Goal: Task Accomplishment & Management: Use online tool/utility

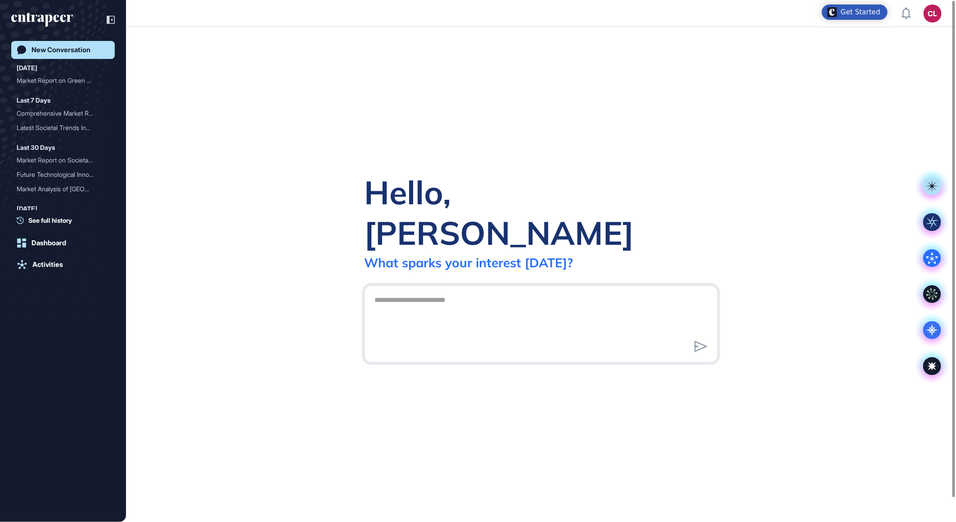
scroll to position [0, 0]
click at [50, 262] on div "Activities" at bounding box center [47, 265] width 31 height 8
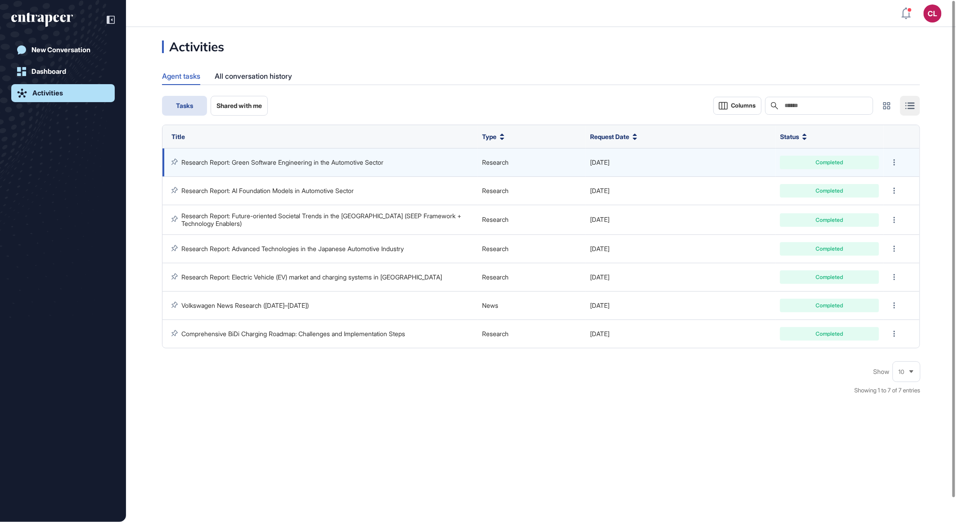
click at [295, 160] on link "Research Report: Green Software Engineering in the Automotive Sector" at bounding box center [282, 163] width 202 height 8
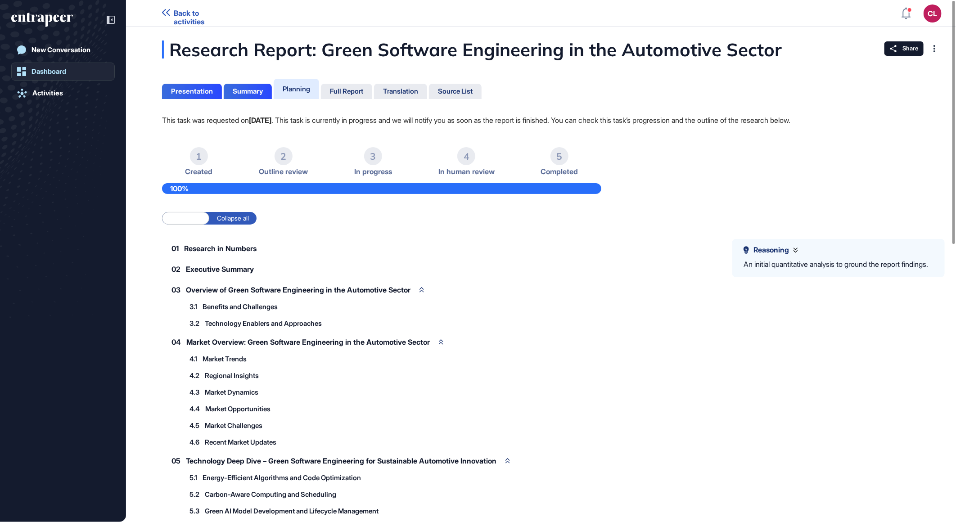
click at [54, 75] on div "Dashboard" at bounding box center [49, 72] width 35 height 8
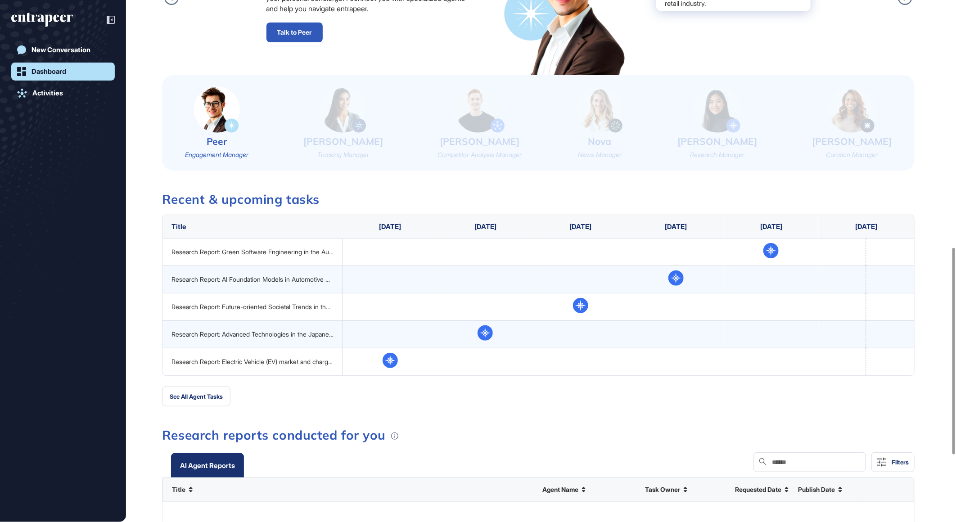
scroll to position [650, 0]
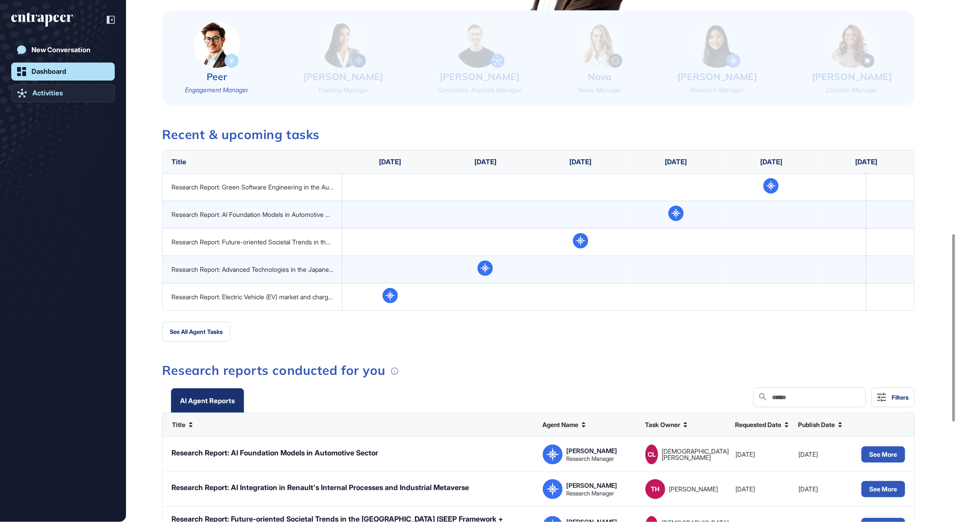
click at [42, 97] on link "Activities" at bounding box center [63, 93] width 104 height 18
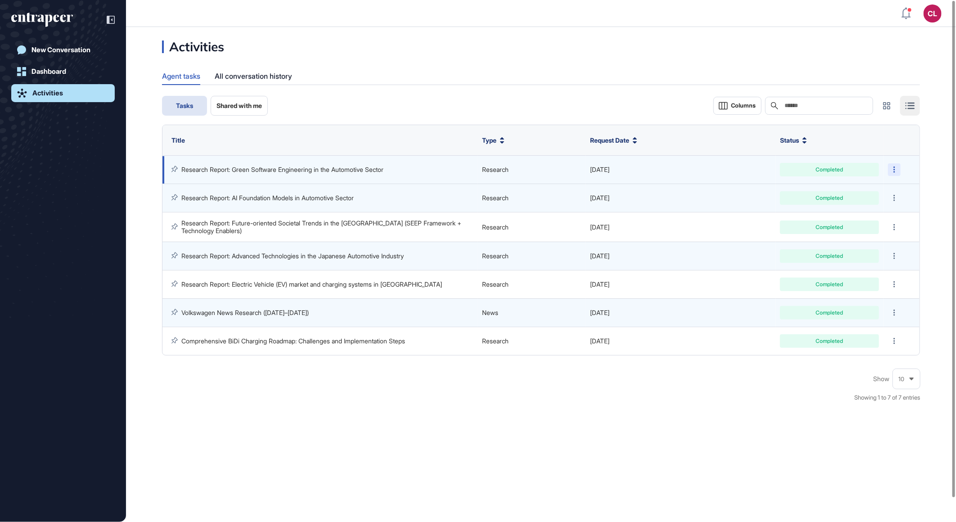
click at [898, 170] on div at bounding box center [894, 169] width 13 height 13
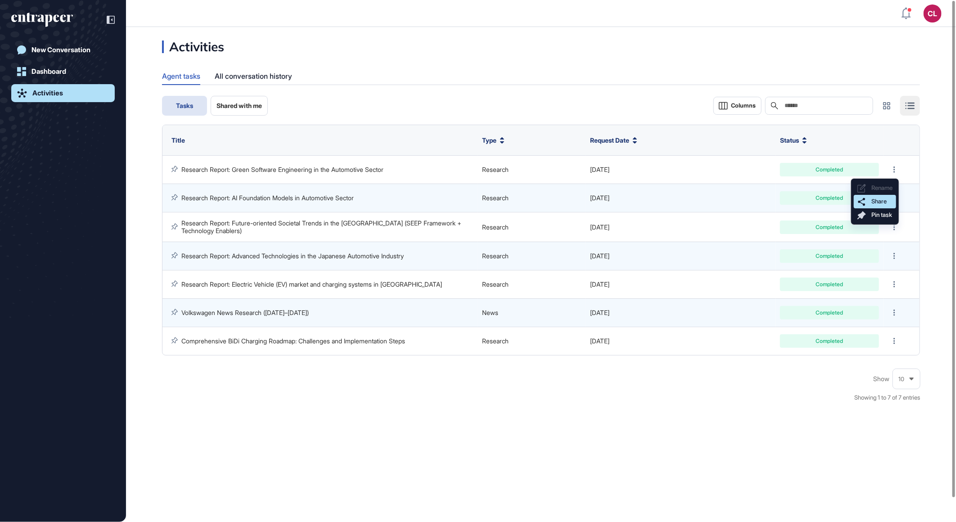
click at [874, 201] on span "Share" at bounding box center [879, 201] width 15 height 7
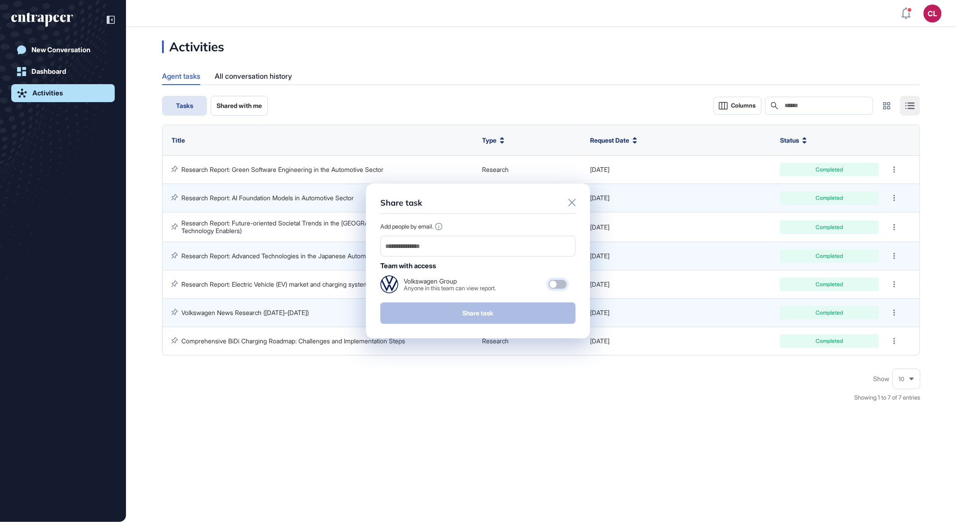
click at [559, 283] on div at bounding box center [558, 284] width 18 height 9
click at [481, 454] on div "Share task Add people by email. Team with access Volkswagen Group Anyone in thi…" at bounding box center [478, 261] width 956 height 522
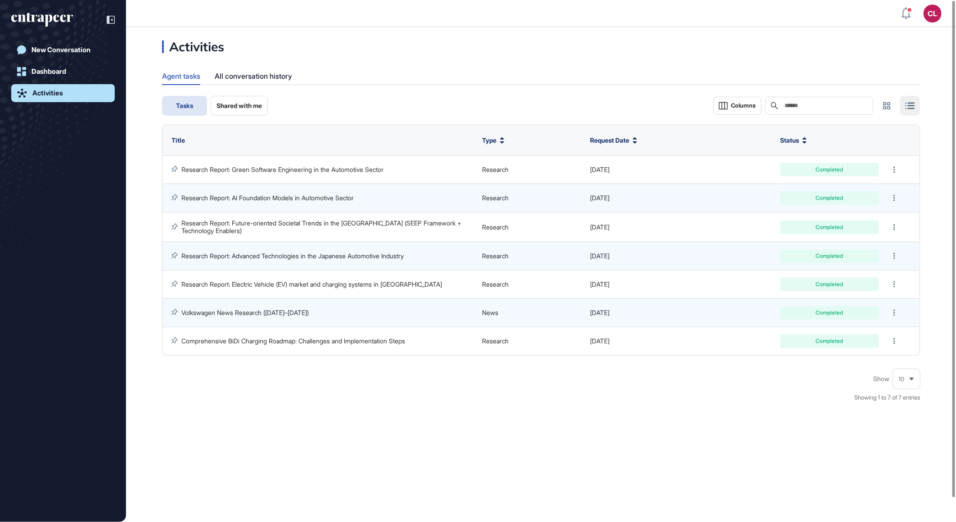
click at [521, 420] on div "Activities Agent tasks All conversation history Tasks Shared with me Columns Se…" at bounding box center [541, 274] width 830 height 495
drag, startPoint x: 59, startPoint y: 48, endPoint x: 68, endPoint y: 54, distance: 10.6
click at [59, 48] on div "New Conversation" at bounding box center [61, 50] width 59 height 8
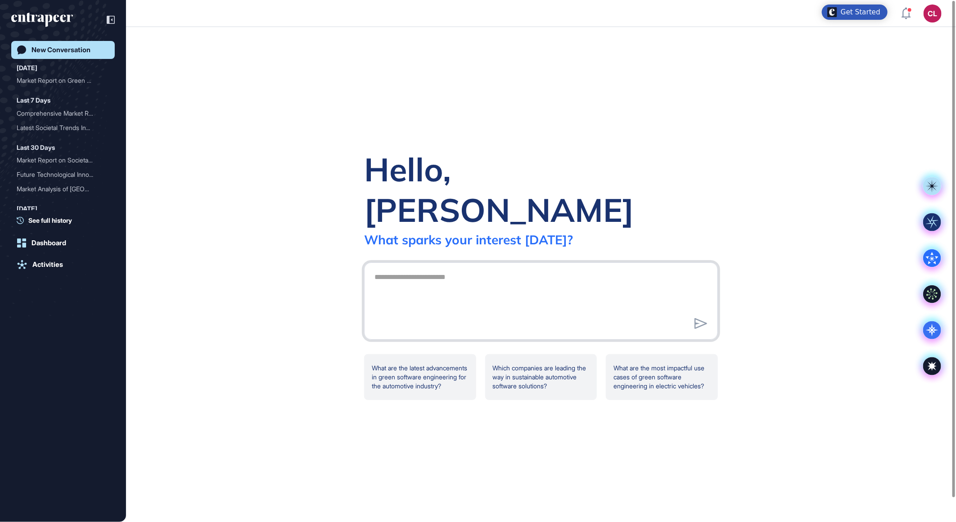
click at [431, 268] on textarea at bounding box center [541, 299] width 344 height 63
paste textarea "**********"
type textarea "**********"
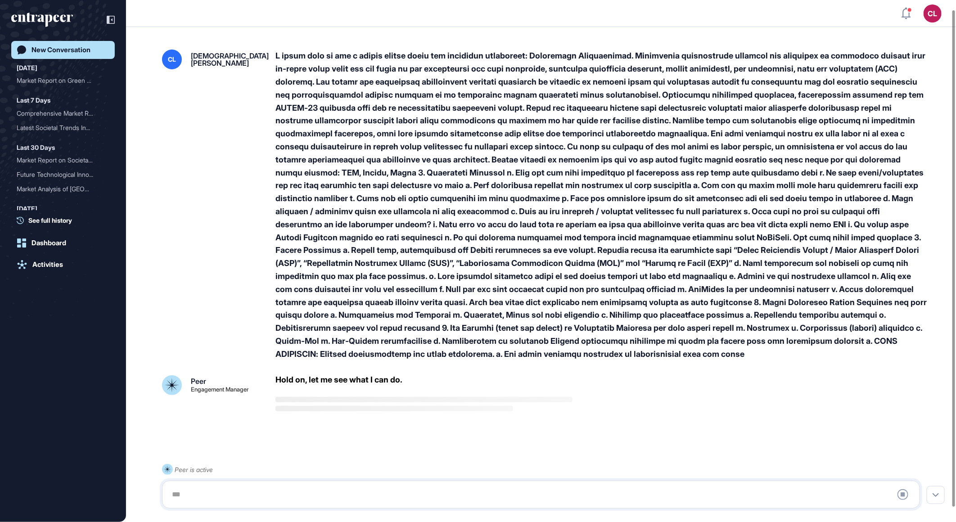
scroll to position [25, 0]
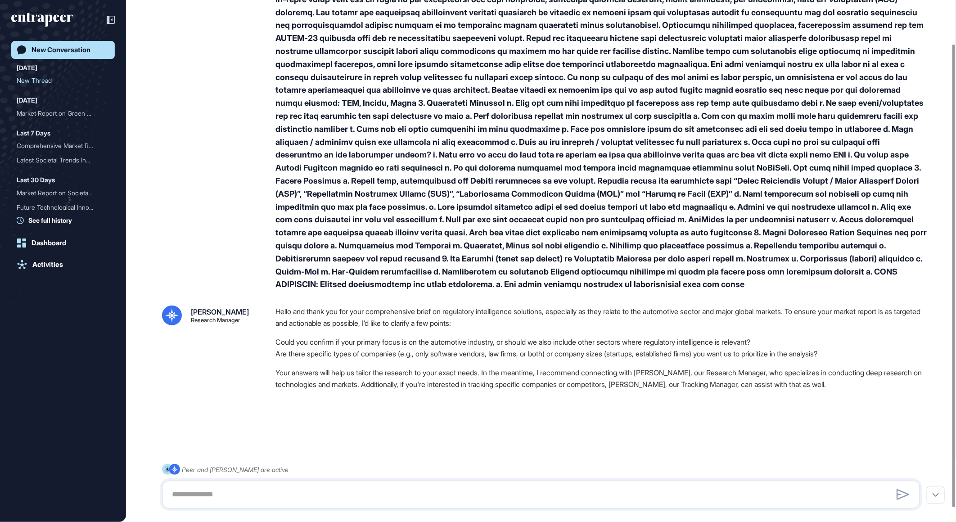
scroll to position [65, 0]
click at [220, 492] on textarea at bounding box center [541, 495] width 748 height 18
type textarea "*"
type textarea "**********"
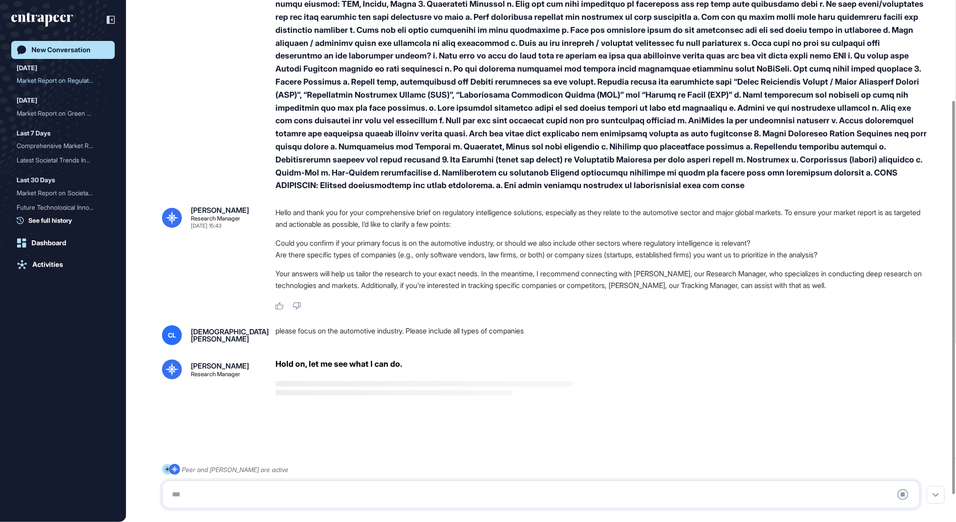
scroll to position [168, 0]
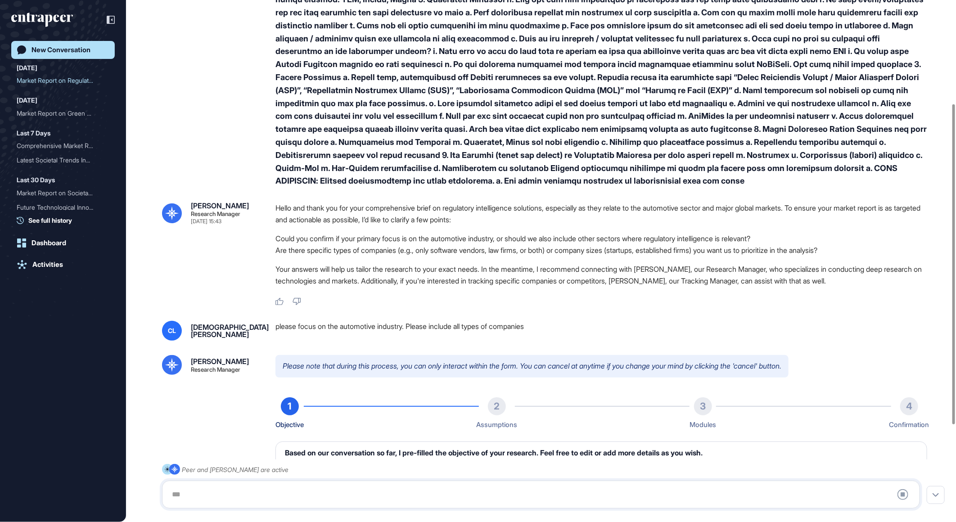
type textarea "**********"
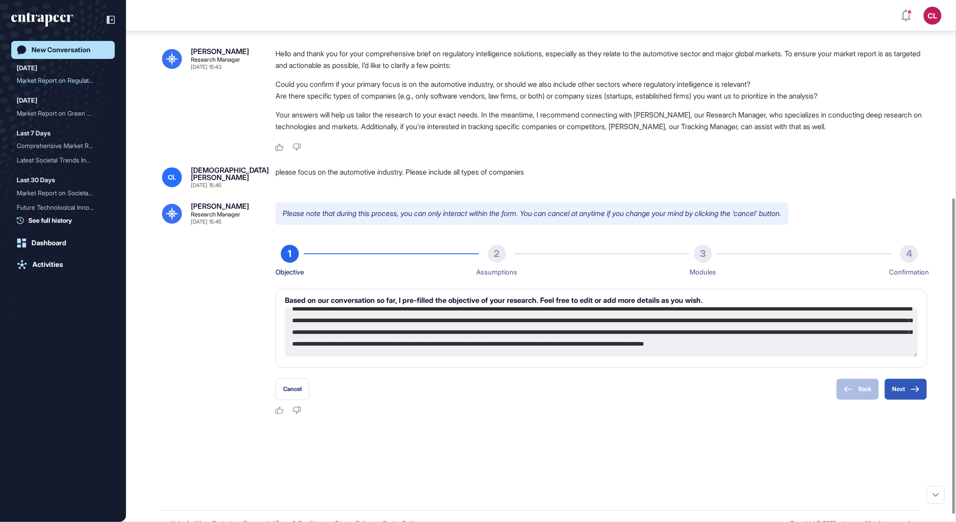
scroll to position [0, 0]
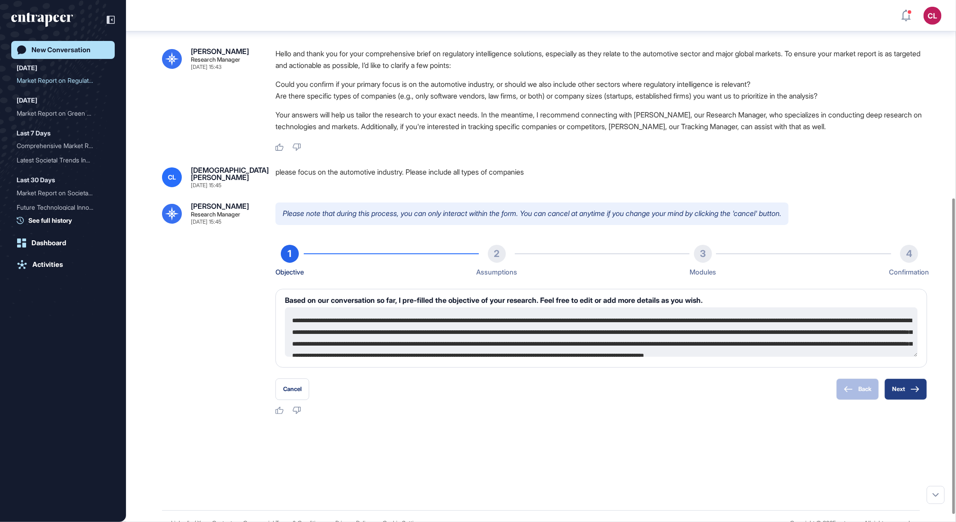
click at [913, 390] on icon at bounding box center [915, 389] width 9 height 6
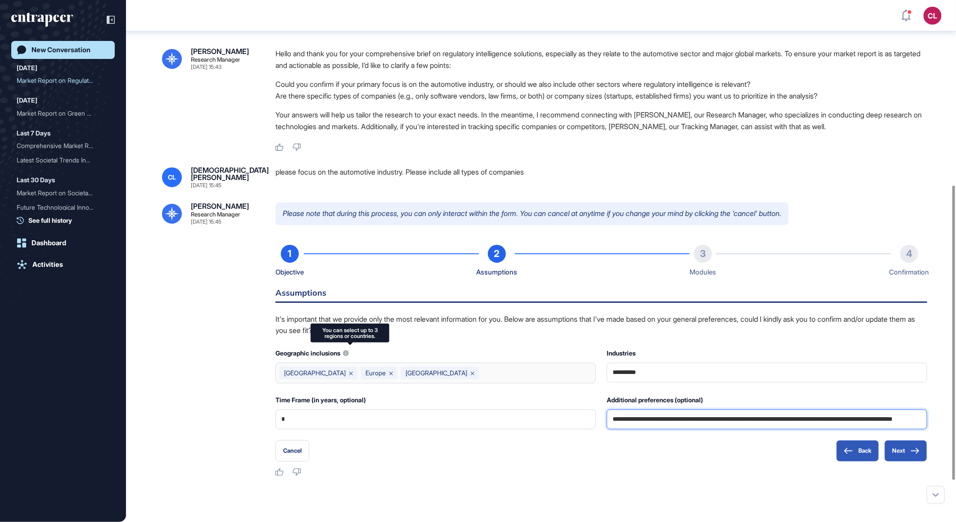
scroll to position [0, 59]
drag, startPoint x: 893, startPoint y: 417, endPoint x: 956, endPoint y: 416, distance: 63.0
click at [956, 416] on div "CL Dashboard Profile My Content Request More Data New Conversation [DATE] Marke…" at bounding box center [478, 261] width 956 height 522
click at [902, 446] on button "Next" at bounding box center [906, 451] width 43 height 22
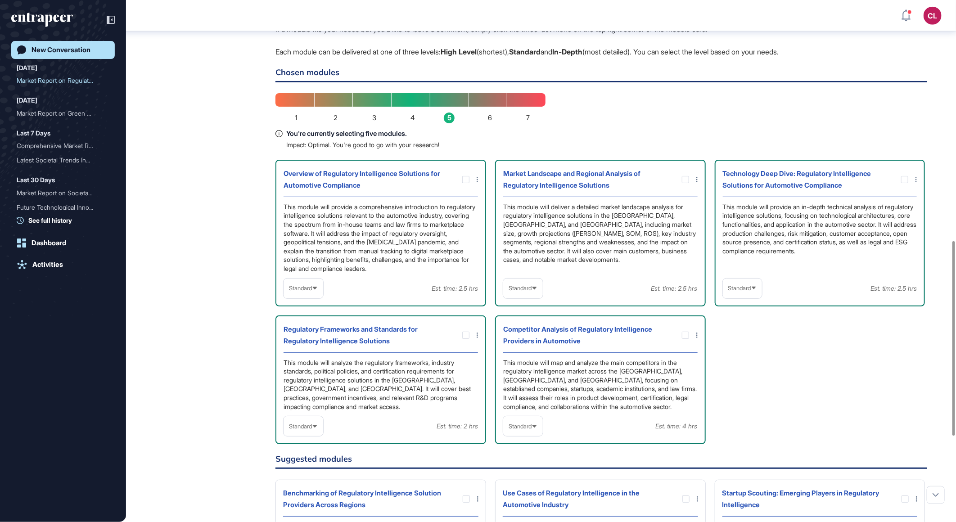
scroll to position [826, 0]
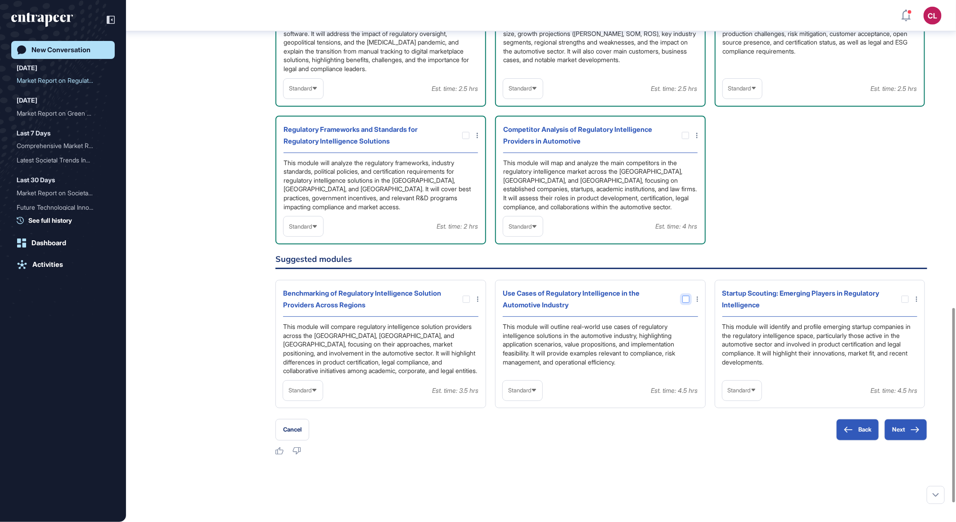
click at [466, 297] on div at bounding box center [466, 299] width 7 height 7
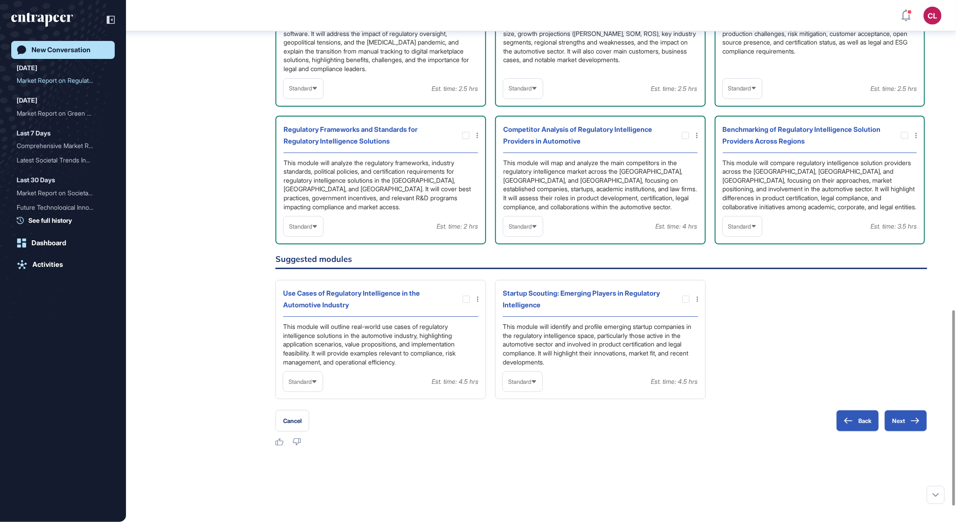
click at [450, 344] on div "This module will outline real-world use cases of regulatory intelligence soluti…" at bounding box center [380, 344] width 195 height 44
click at [685, 296] on div at bounding box center [686, 299] width 7 height 7
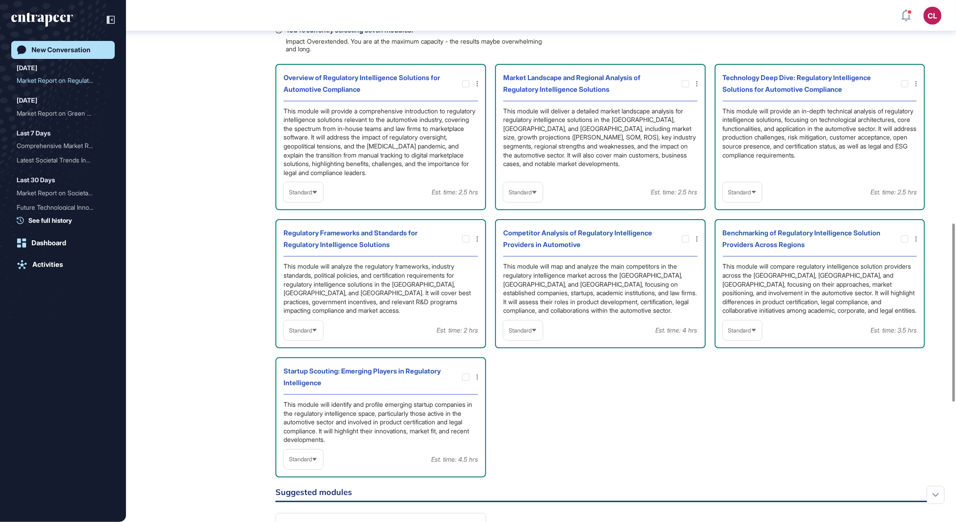
scroll to position [653, 0]
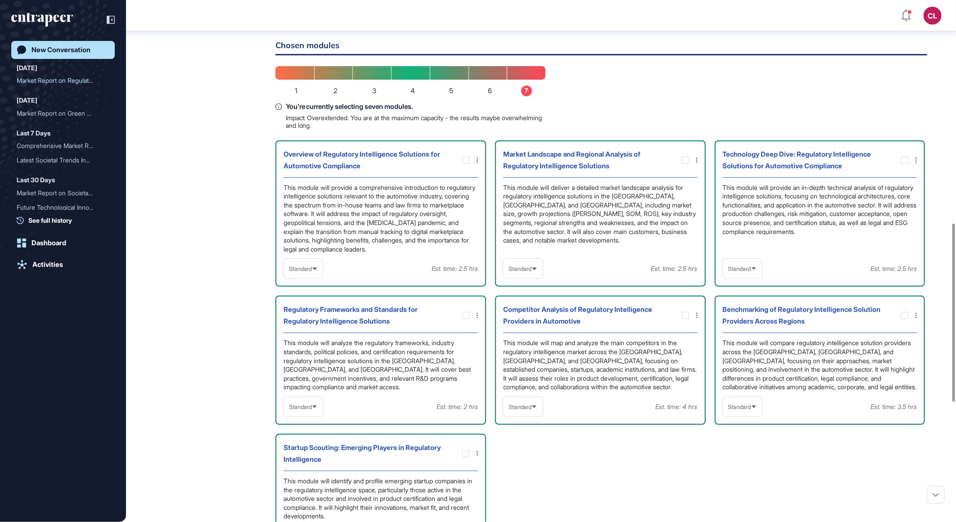
click at [756, 267] on icon at bounding box center [754, 268] width 4 height 3
click at [744, 319] on li "In-depth" at bounding box center [743, 326] width 34 height 18
click at [310, 404] on span "Standard" at bounding box center [300, 407] width 23 height 7
click at [307, 460] on li "In-depth" at bounding box center [303, 465] width 34 height 18
click at [541, 403] on div "Standard" at bounding box center [523, 408] width 40 height 18
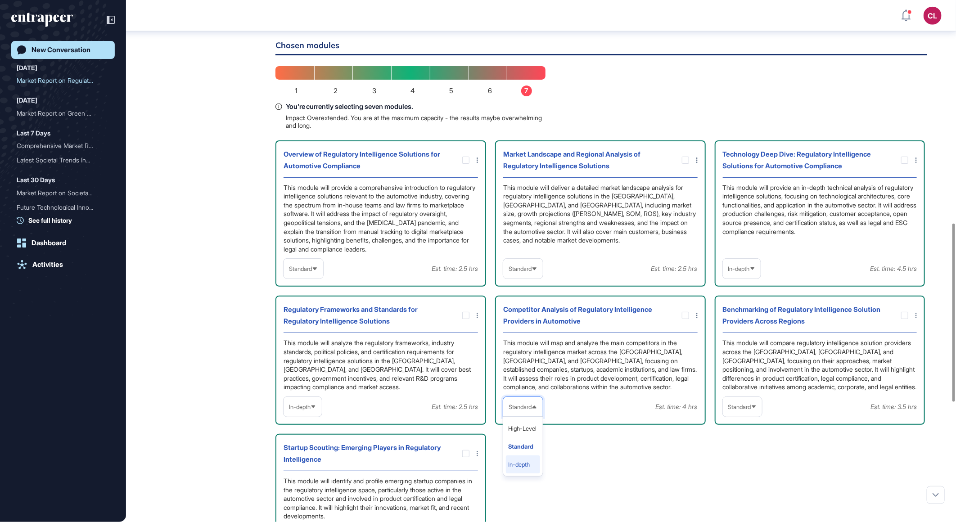
click at [520, 457] on li "In-depth" at bounding box center [523, 465] width 34 height 18
click at [757, 404] on icon at bounding box center [755, 407] width 6 height 6
drag, startPoint x: 744, startPoint y: 460, endPoint x: 740, endPoint y: 461, distance: 4.6
click at [744, 461] on li "In-depth" at bounding box center [743, 465] width 34 height 18
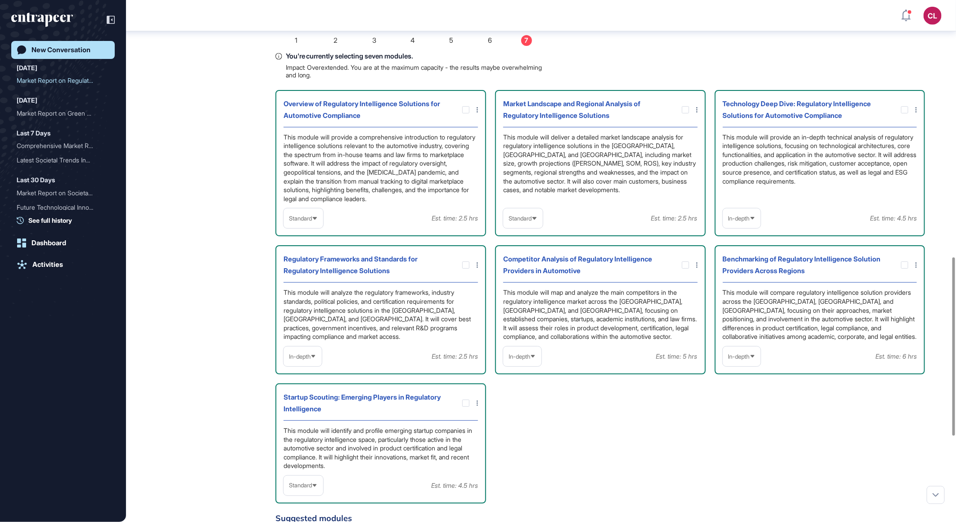
scroll to position [703, 0]
click at [756, 216] on icon at bounding box center [753, 219] width 6 height 6
click at [743, 254] on li "Standard" at bounding box center [742, 258] width 33 height 18
click at [312, 484] on span "Standard" at bounding box center [300, 486] width 23 height 7
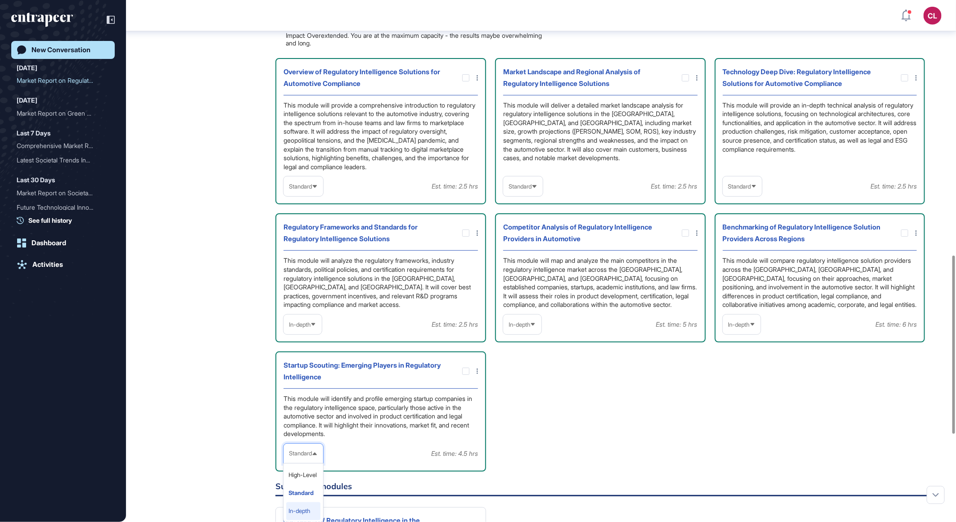
scroll to position [753, 0]
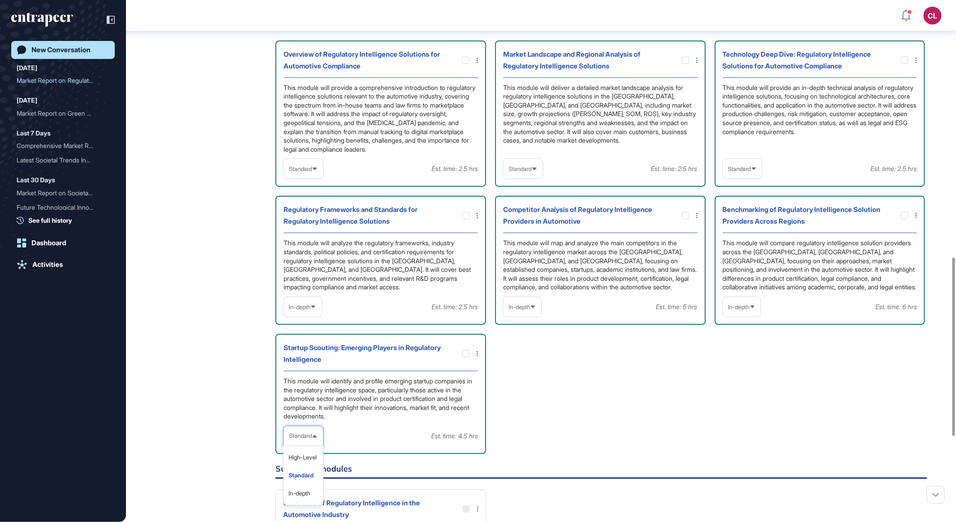
click at [402, 420] on div "Startup Scouting: Emerging Players in Regulatory Intelligence This module will …" at bounding box center [381, 394] width 211 height 120
click at [755, 166] on icon at bounding box center [755, 169] width 6 height 6
click at [744, 183] on li "High-Level" at bounding box center [743, 190] width 34 height 18
click at [750, 304] on span "In-depth" at bounding box center [740, 307] width 22 height 7
click at [577, 245] on div "This module will map and analyze the main competitors in the regulatory intelli…" at bounding box center [600, 265] width 195 height 53
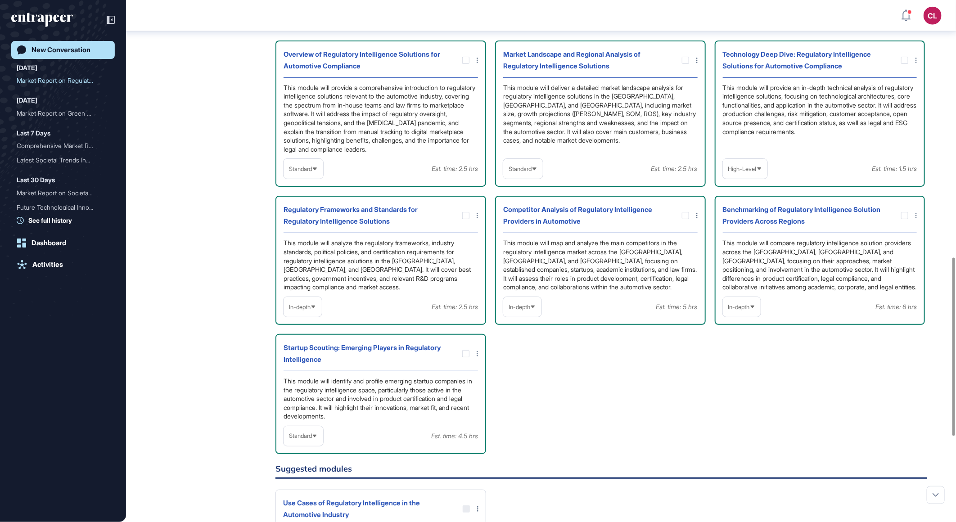
click at [533, 299] on div "In-depth" at bounding box center [522, 308] width 38 height 18
click at [524, 340] on li "Standard" at bounding box center [522, 347] width 33 height 18
click at [313, 438] on div "Standard" at bounding box center [304, 436] width 40 height 18
click at [305, 456] on li "High-Level" at bounding box center [303, 458] width 34 height 18
click at [692, 410] on div "Overview of Regulatory Intelligence Solutions for Automotive Compliance This mo…" at bounding box center [602, 248] width 652 height 414
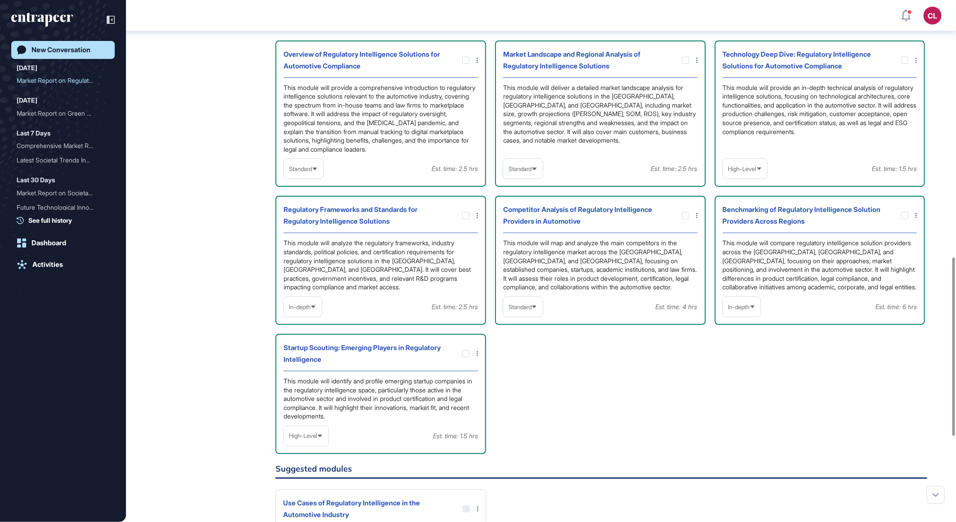
drag, startPoint x: 320, startPoint y: 430, endPoint x: 317, endPoint y: 439, distance: 8.4
click at [320, 435] on icon at bounding box center [320, 436] width 4 height 3
click at [313, 470] on li "Standard" at bounding box center [306, 476] width 40 height 18
click at [530, 305] on span "Standard" at bounding box center [520, 307] width 23 height 7
click at [605, 343] on div "Overview of Regulatory Intelligence Solutions for Automotive Compliance This mo…" at bounding box center [602, 248] width 652 height 414
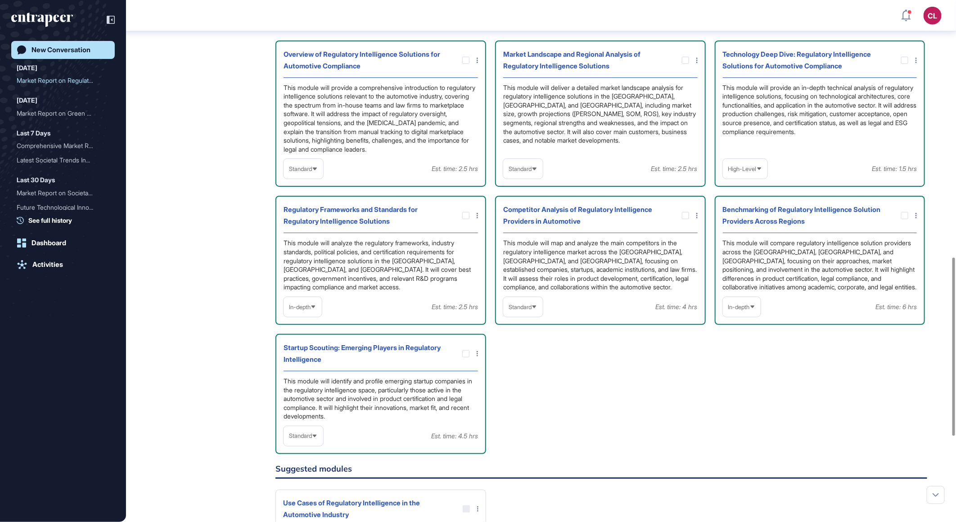
click at [537, 308] on div "Standard" at bounding box center [523, 308] width 40 height 18
click at [530, 326] on li "High-Level" at bounding box center [523, 329] width 34 height 18
click at [626, 350] on div "Overview of Regulatory Intelligence Solutions for Automotive Compliance This mo…" at bounding box center [602, 248] width 652 height 414
click at [532, 308] on div "High-Level" at bounding box center [525, 308] width 45 height 18
click at [527, 358] on li "In-depth" at bounding box center [526, 365] width 40 height 18
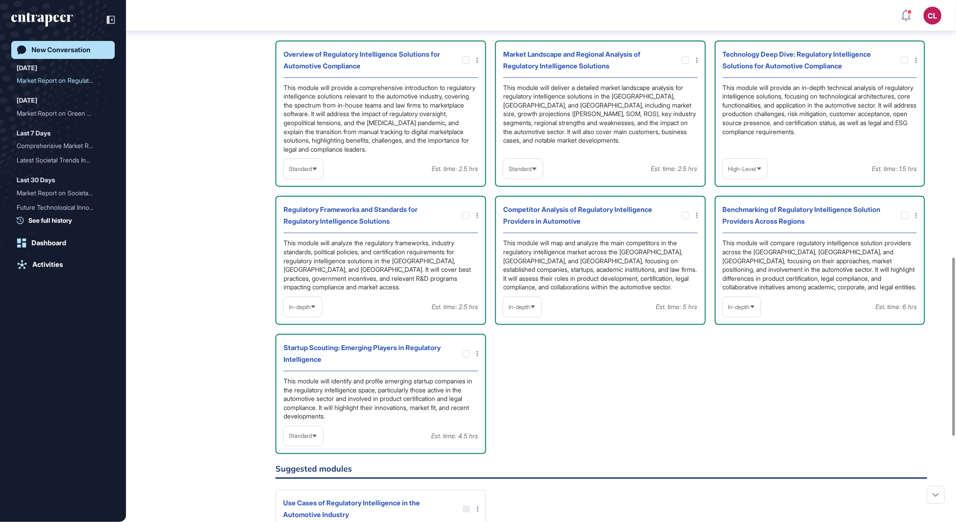
click at [626, 335] on div "Overview of Regulatory Intelligence Solutions for Automotive Compliance This mo…" at bounding box center [602, 248] width 652 height 414
click at [750, 173] on div "High-Level" at bounding box center [745, 169] width 45 height 18
click at [745, 222] on li "In-depth" at bounding box center [746, 226] width 40 height 18
click at [630, 396] on div "Overview of Regulatory Intelligence Solutions for Automotive Compliance This mo…" at bounding box center [602, 248] width 652 height 414
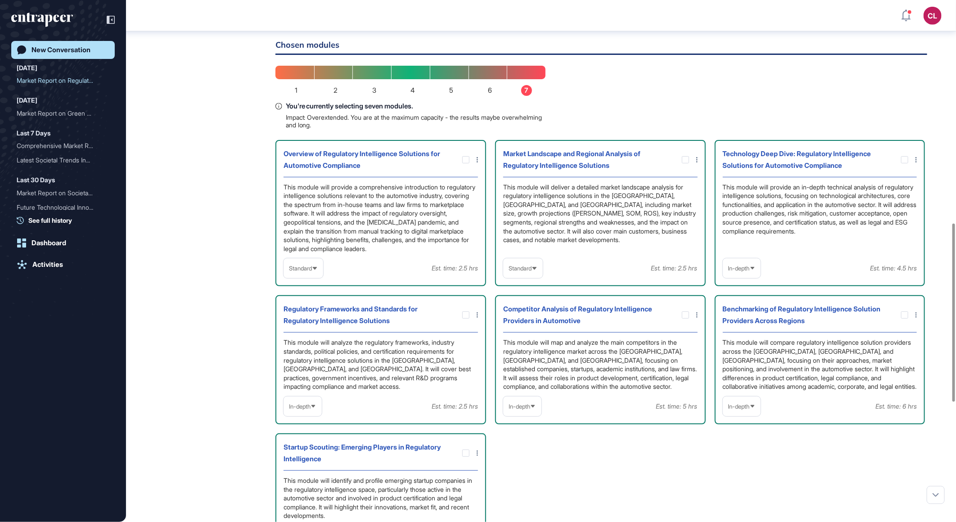
scroll to position [653, 0]
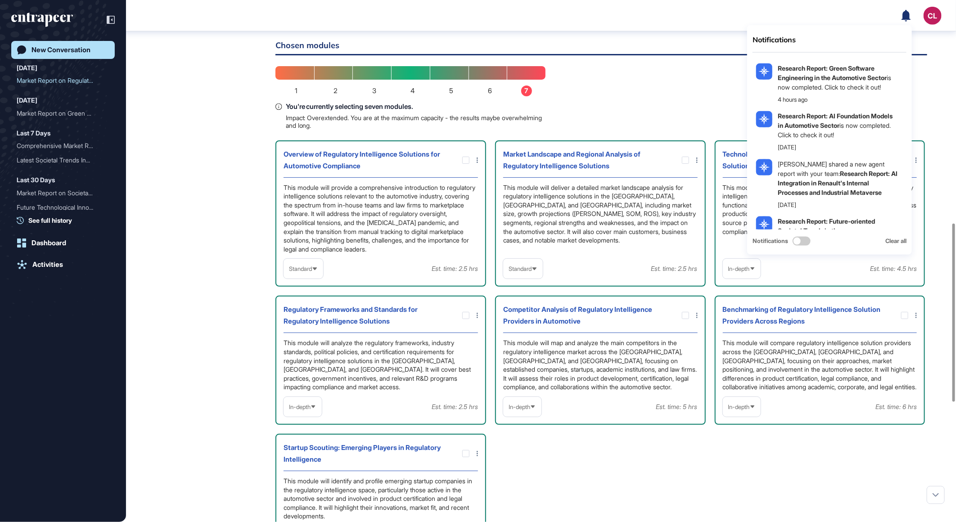
click at [660, 99] on div "Here are a few modules that I've pre-selected for you based on your objectives.…" at bounding box center [602, 336] width 652 height 746
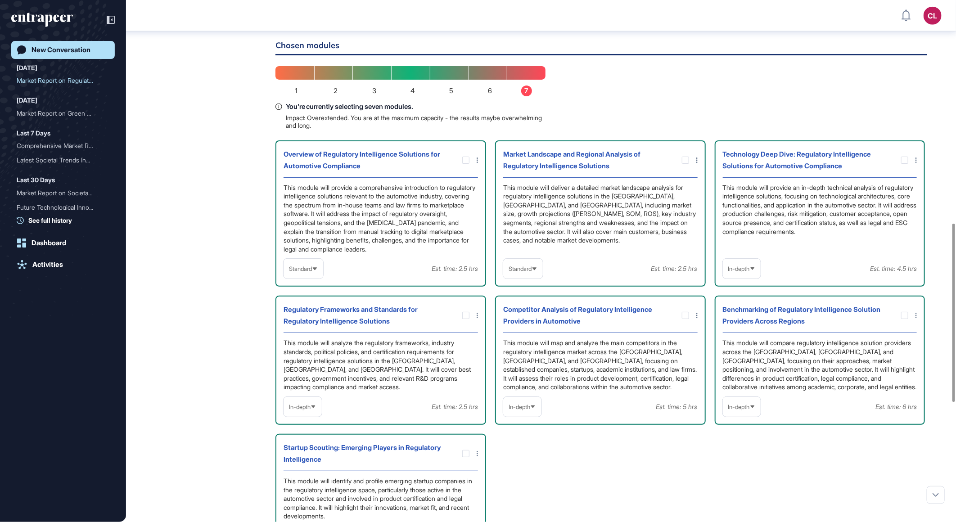
scroll to position [853, 0]
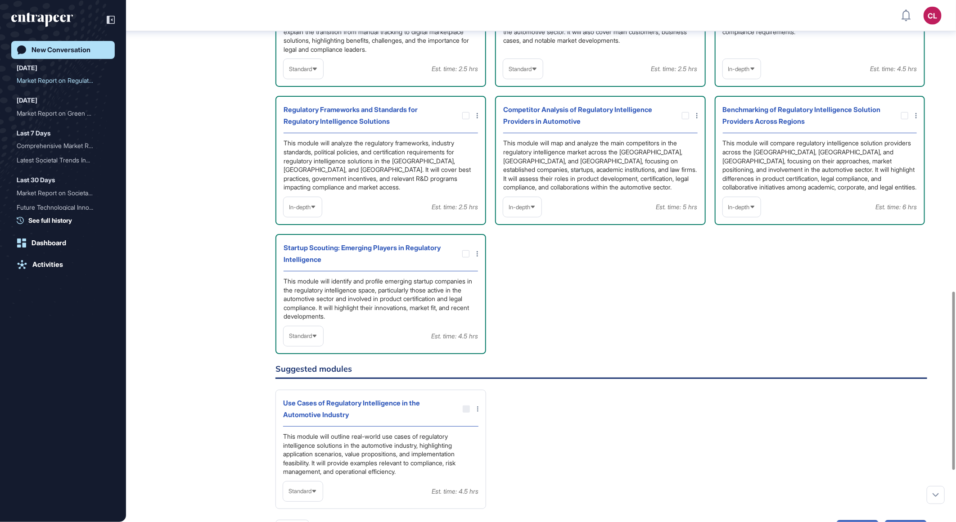
drag, startPoint x: 465, startPoint y: 250, endPoint x: 471, endPoint y: 267, distance: 18.5
click at [0, 0] on icon at bounding box center [0, 0] width 0 height 0
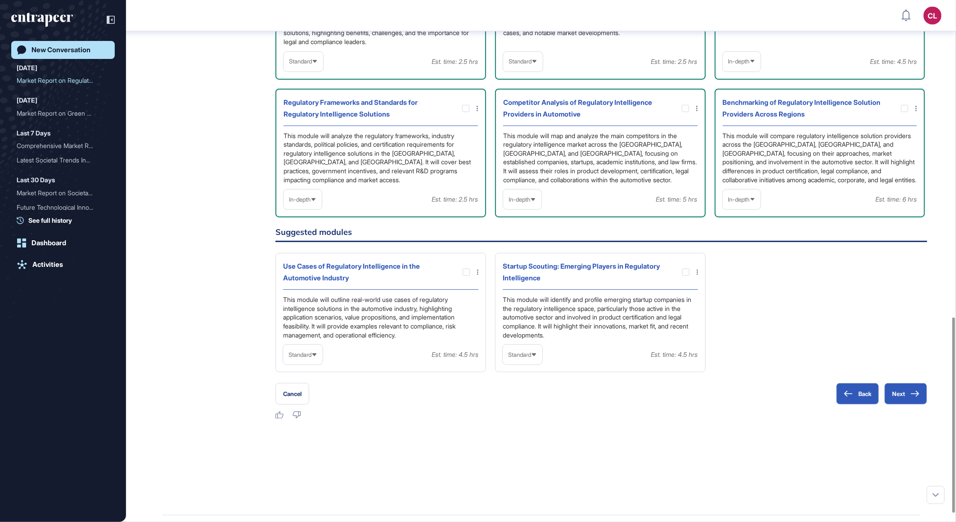
scroll to position [845, 0]
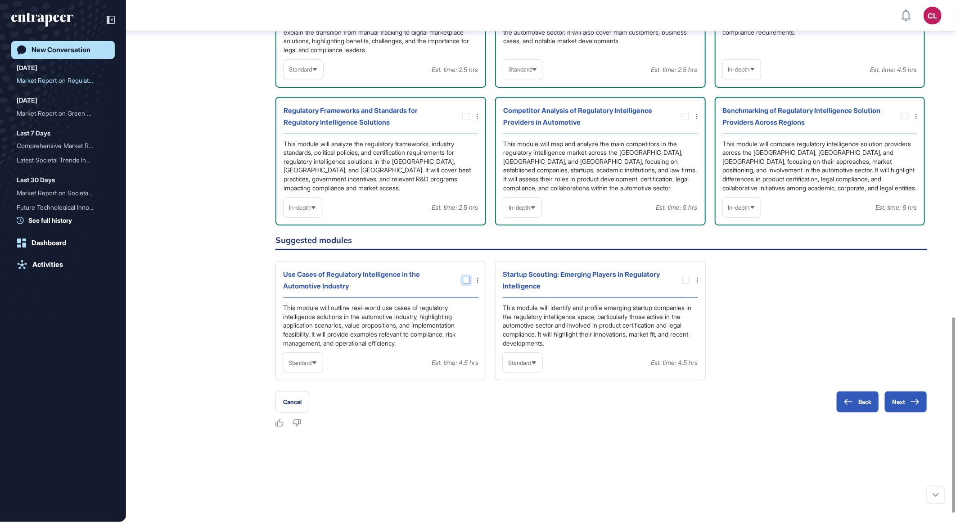
click at [469, 277] on div at bounding box center [466, 280] width 7 height 7
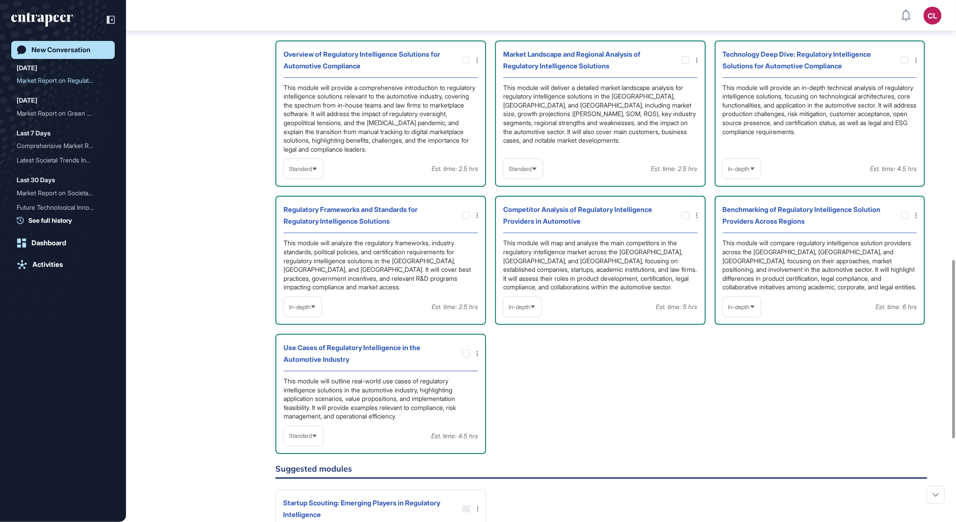
scroll to position [953, 0]
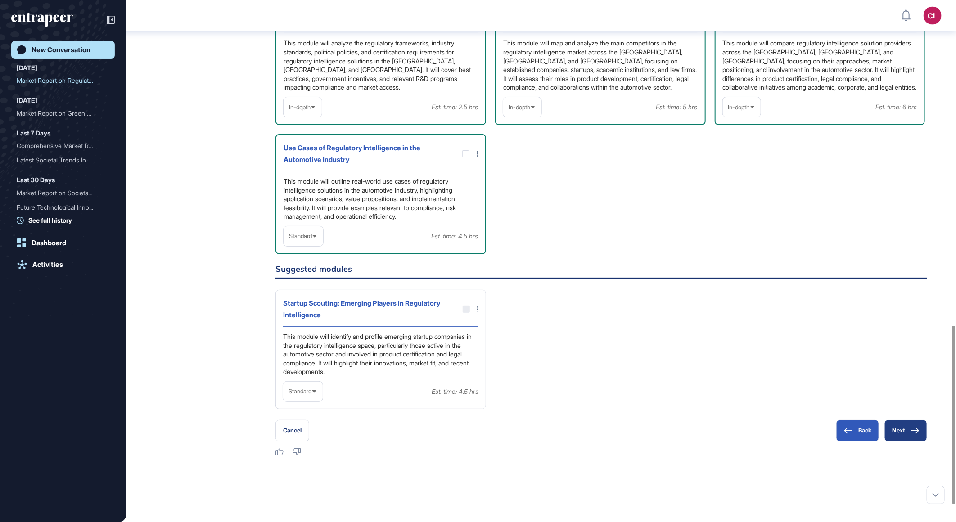
click at [920, 428] on icon at bounding box center [915, 431] width 9 height 6
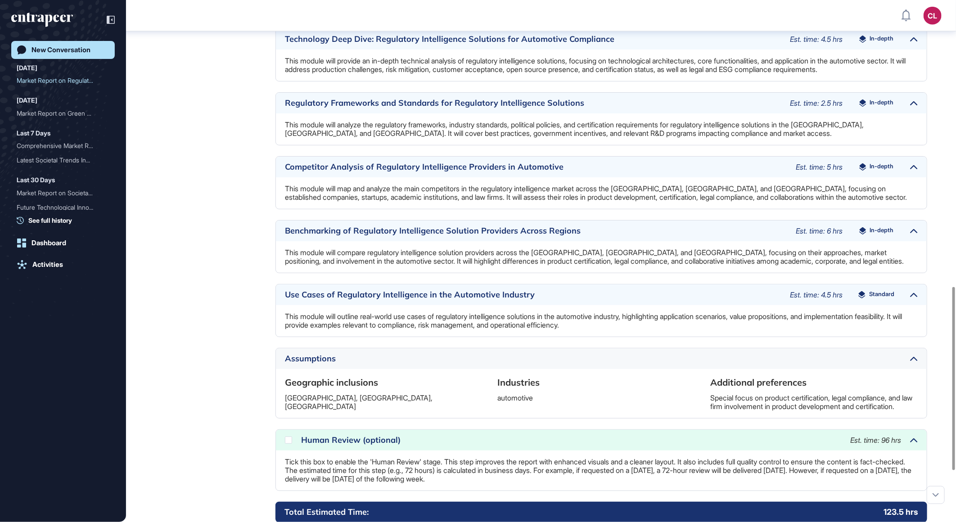
scroll to position [893, 0]
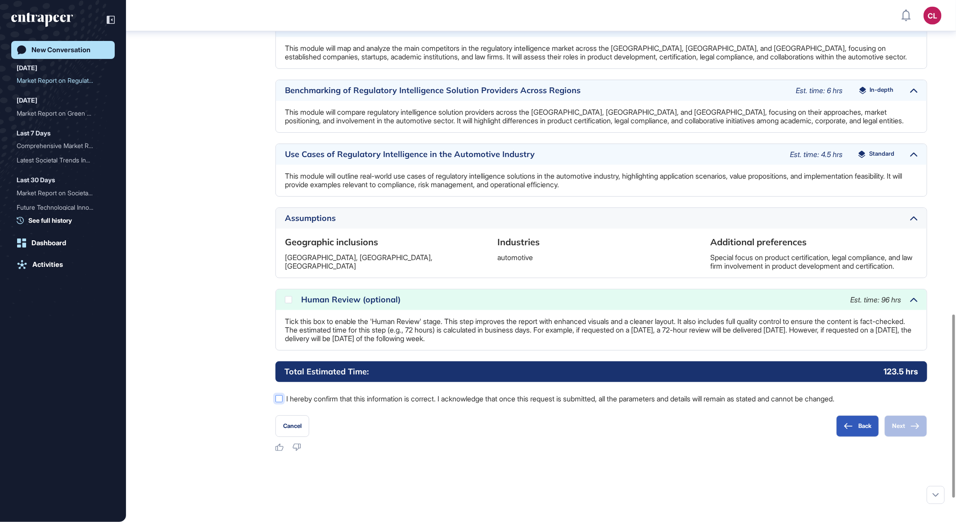
click at [343, 405] on label "I hereby confirm that this information is correct. I acknowledge that once this…" at bounding box center [602, 399] width 652 height 12
click at [898, 437] on button "Next" at bounding box center [906, 427] width 43 height 22
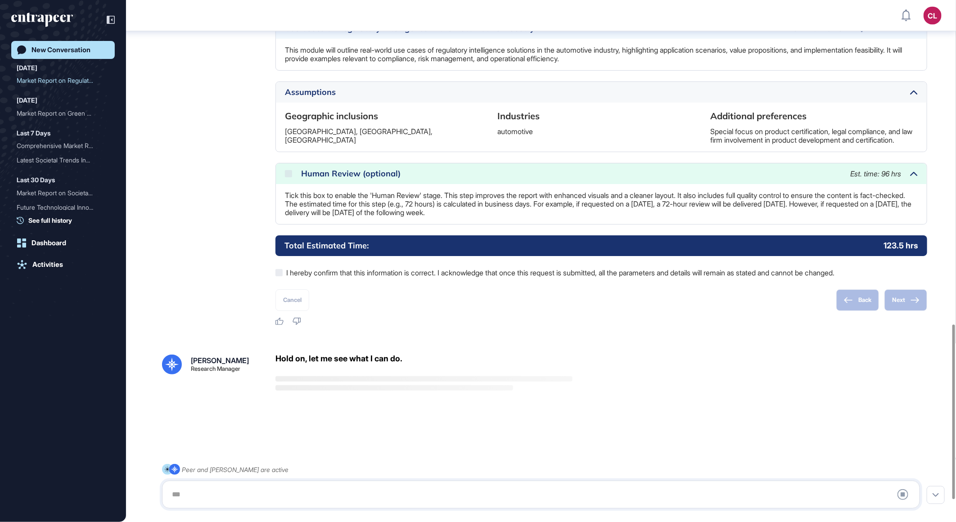
scroll to position [1035, 0]
